Goal: Navigation & Orientation: Find specific page/section

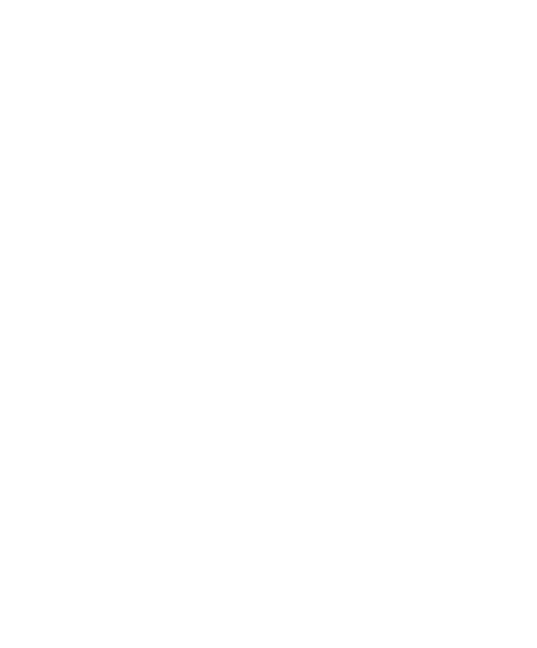
scroll to position [1803, 0]
click at [337, 239] on span "Outdoor Adventure" at bounding box center [351, 243] width 91 height 9
click at [448, 509] on div "Water Fun" at bounding box center [452, 527] width 70 height 36
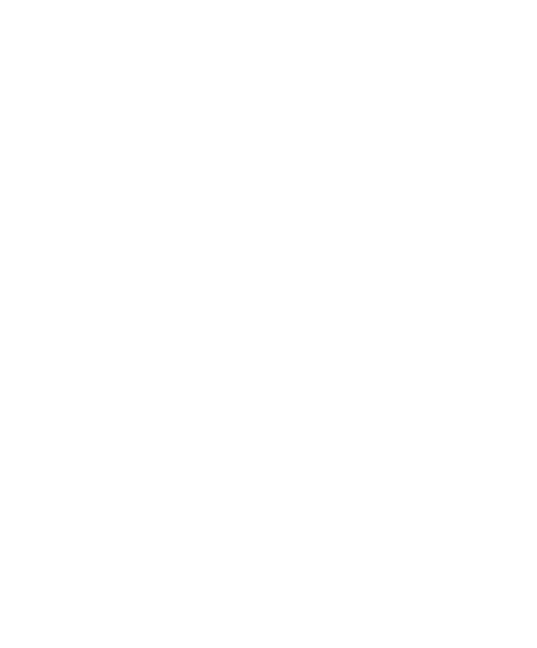
click at [490, 371] on div "Children’s Farm" at bounding box center [540, 392] width 101 height 42
click at [514, 387] on span "Children’s Farm" at bounding box center [541, 391] width 68 height 9
click at [511, 227] on icon at bounding box center [509, 242] width 36 height 30
click at [510, 227] on icon at bounding box center [509, 242] width 36 height 30
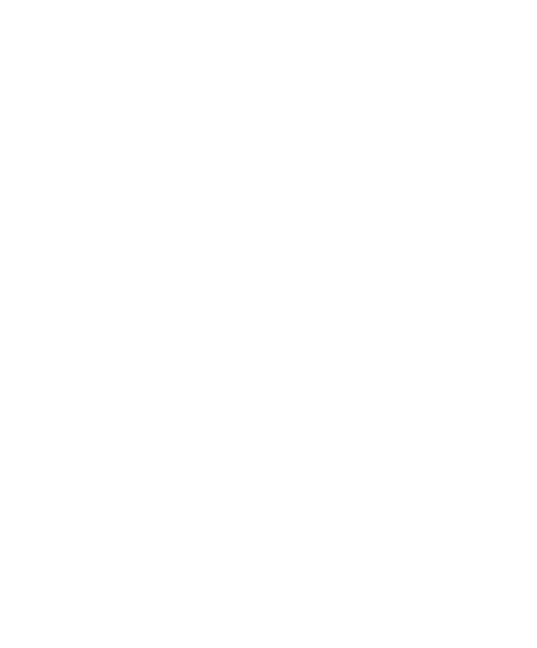
click at [500, 227] on icon at bounding box center [509, 242] width 36 height 30
click at [505, 227] on icon at bounding box center [509, 242] width 36 height 30
click at [513, 227] on icon at bounding box center [509, 242] width 36 height 30
click at [517, 200] on icon at bounding box center [509, 215] width 36 height 30
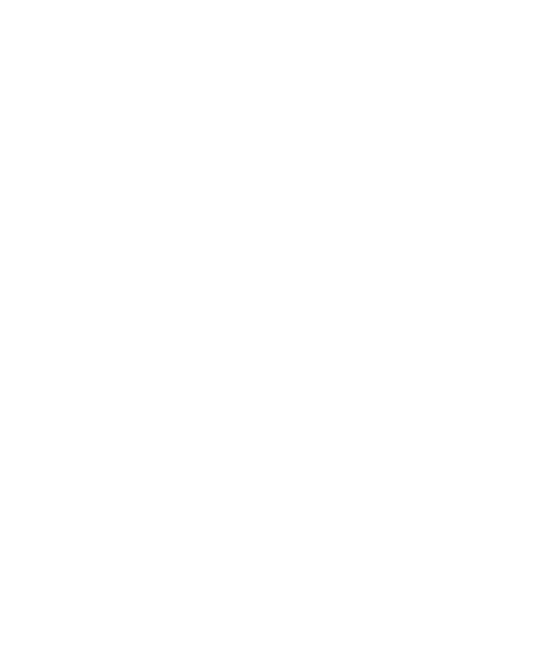
click at [509, 200] on icon at bounding box center [509, 215] width 36 height 30
click at [32, 220] on icon at bounding box center [28, 235] width 36 height 30
click at [23, 220] on icon at bounding box center [28, 235] width 36 height 30
click at [26, 220] on icon at bounding box center [28, 235] width 36 height 30
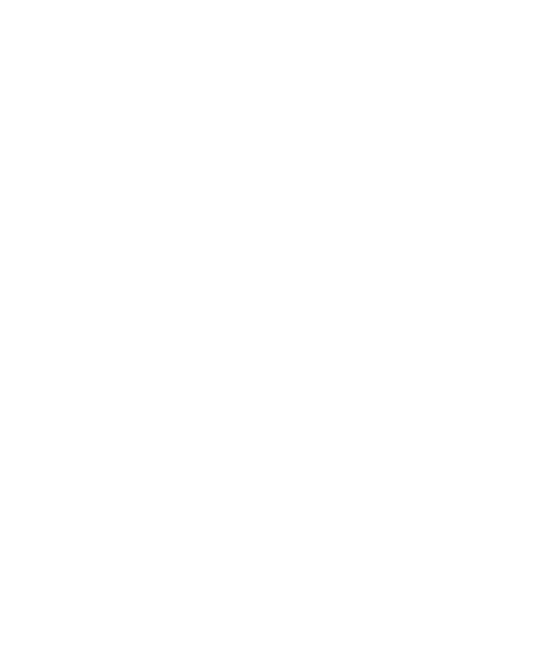
click at [19, 220] on icon at bounding box center [28, 235] width 36 height 30
click at [17, 220] on icon at bounding box center [28, 235] width 36 height 30
click at [25, 220] on icon at bounding box center [28, 235] width 36 height 30
click at [24, 220] on icon at bounding box center [28, 235] width 36 height 30
click at [113, 338] on h4 "Aktiv & Familienhotel Adlernest ****" at bounding box center [144, 355] width 209 height 35
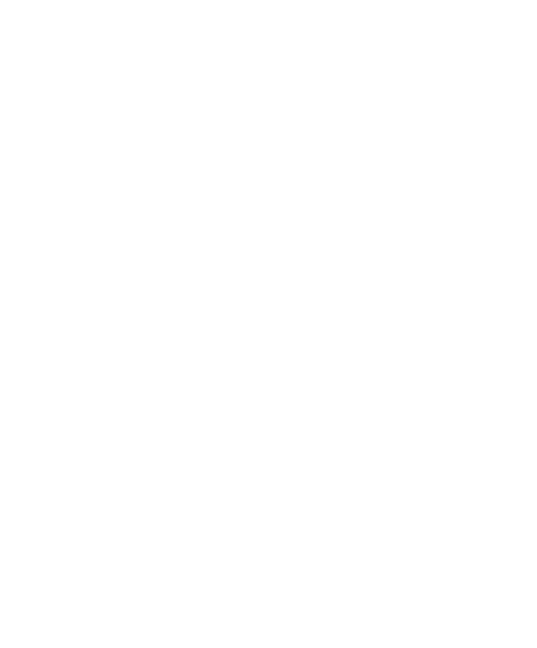
scroll to position [300, 0]
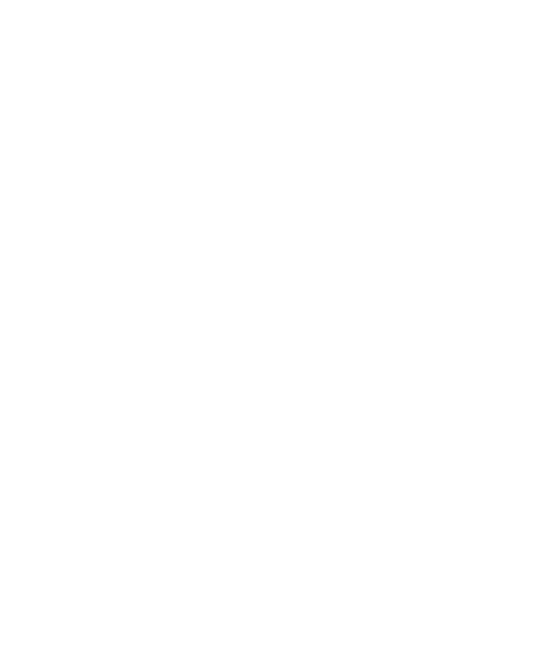
scroll to position [2100, 0]
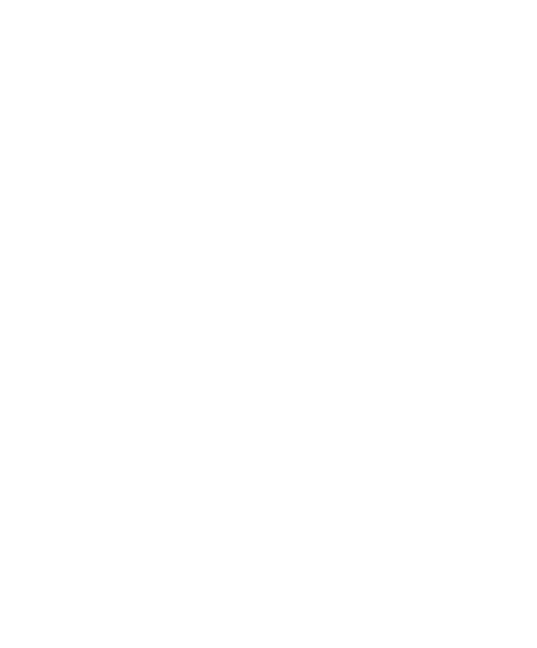
click at [513, 187] on icon at bounding box center [511, 198] width 29 height 23
click at [513, 32] on span "Menü" at bounding box center [513, 30] width 21 height 11
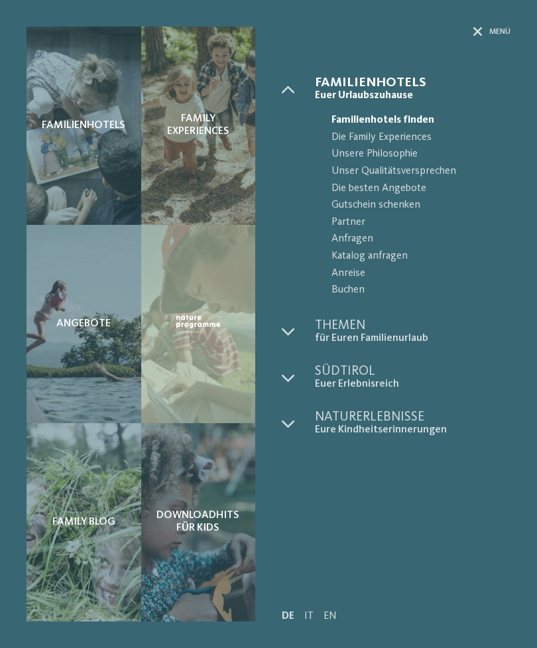
click at [300, 327] on div at bounding box center [298, 332] width 33 height 26
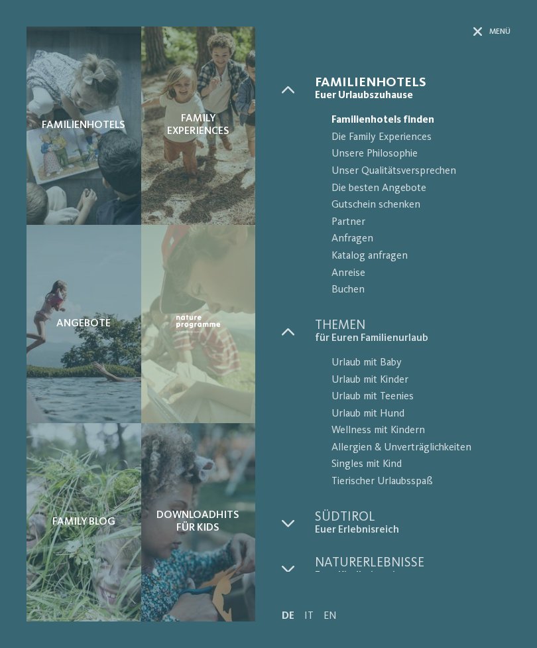
click at [397, 373] on span "Urlaub mit Kinder" at bounding box center [421, 380] width 179 height 17
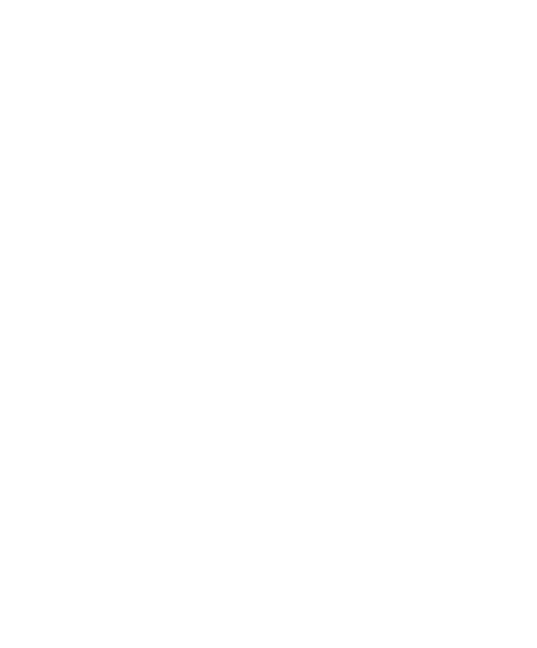
scroll to position [1593, 0]
